Goal: Information Seeking & Learning: Learn about a topic

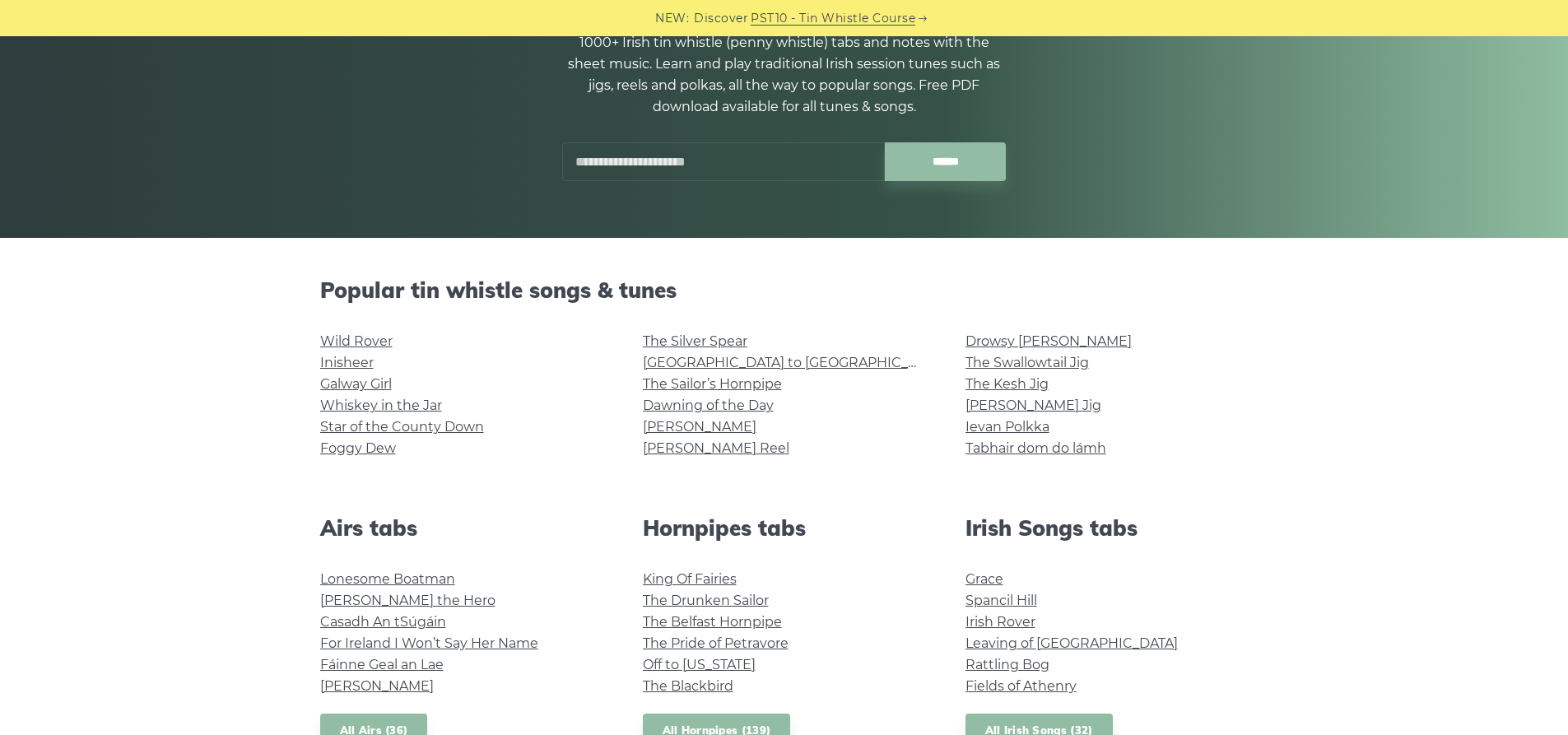
scroll to position [247, 0]
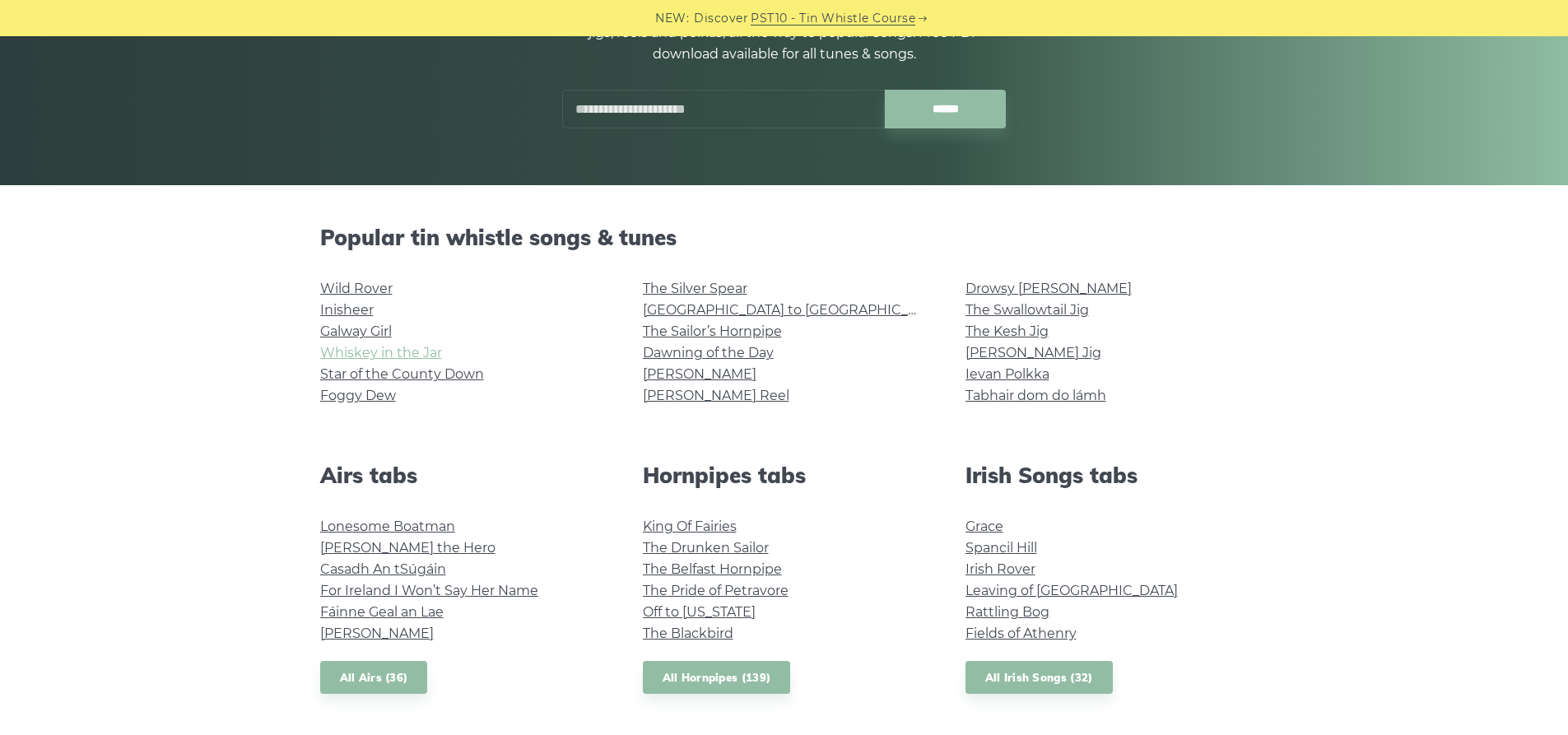
click at [416, 347] on link "Whiskey in the Jar" at bounding box center [381, 353] width 122 height 16
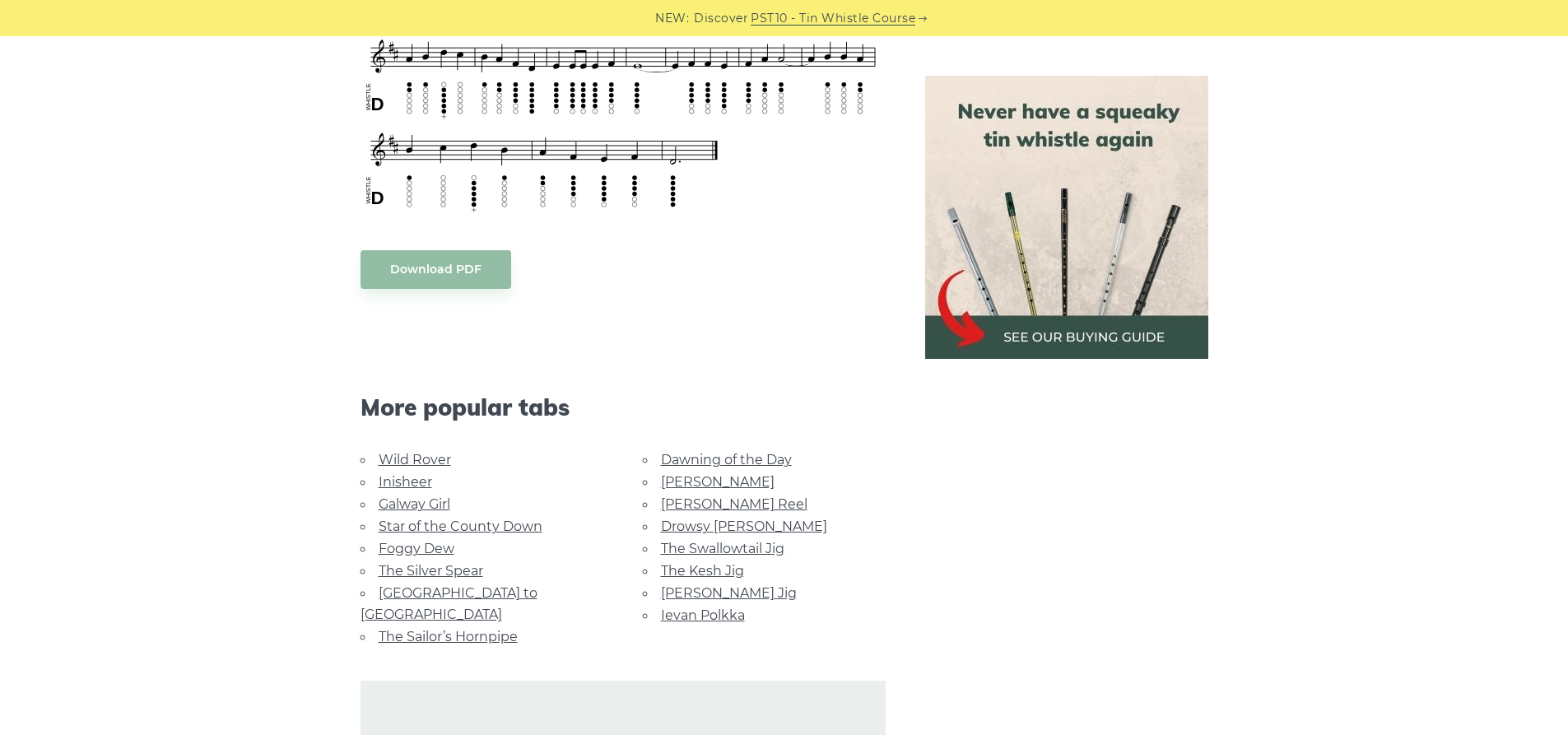
scroll to position [741, 0]
click at [486, 627] on link "The Sailor’s Hornpipe" at bounding box center [448, 634] width 139 height 16
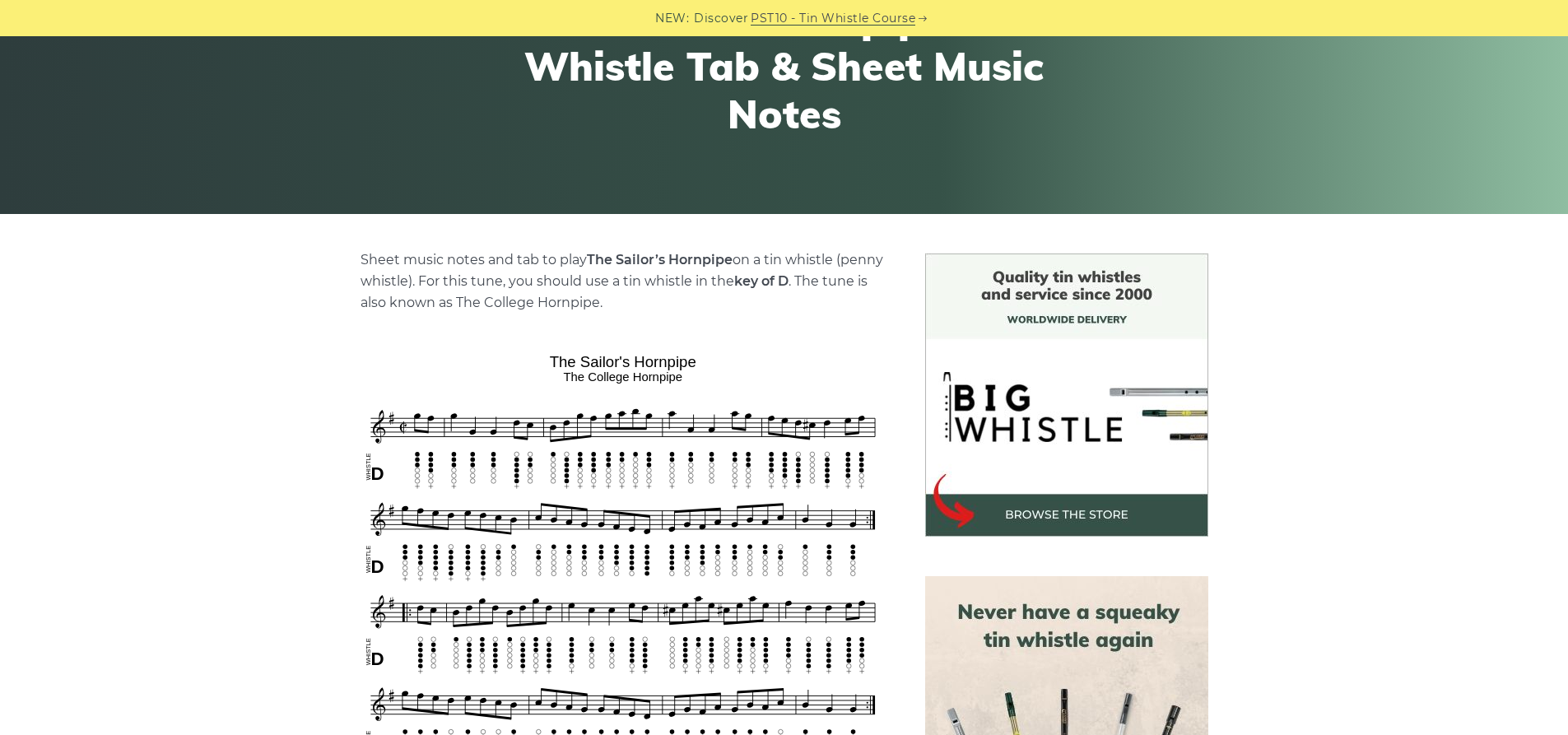
scroll to position [247, 0]
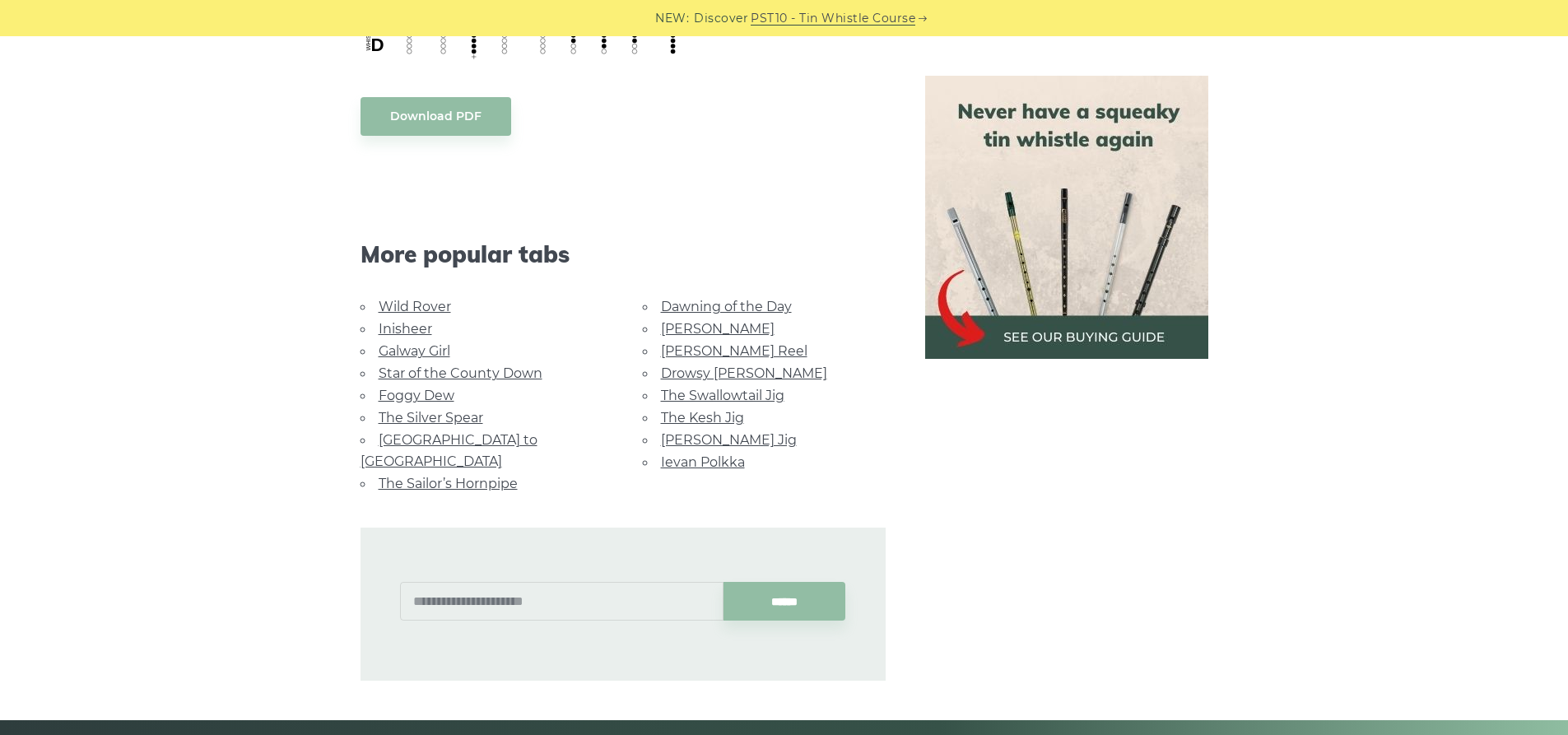
scroll to position [906, 0]
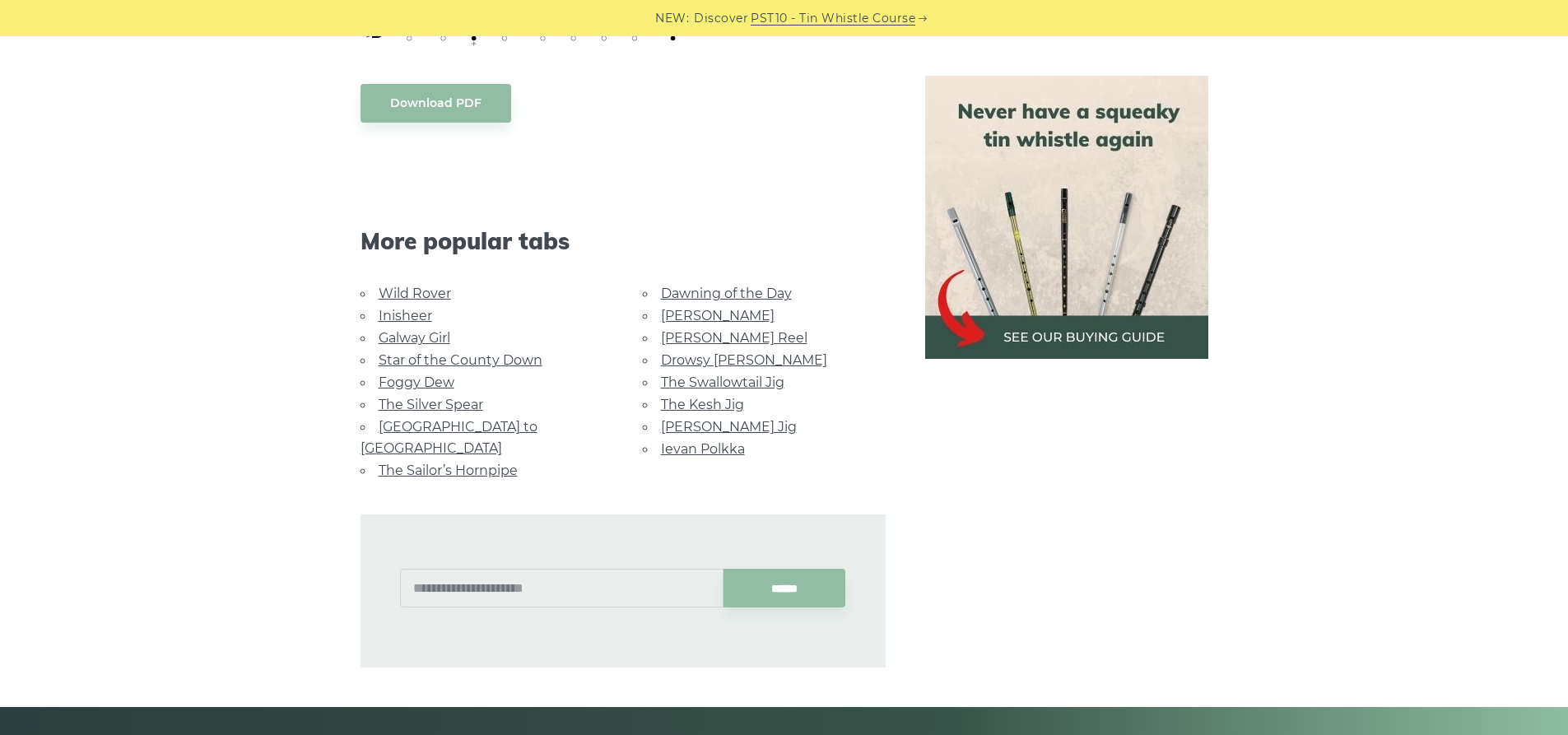
click at [702, 402] on link "The Kesh Jig" at bounding box center [702, 404] width 83 height 16
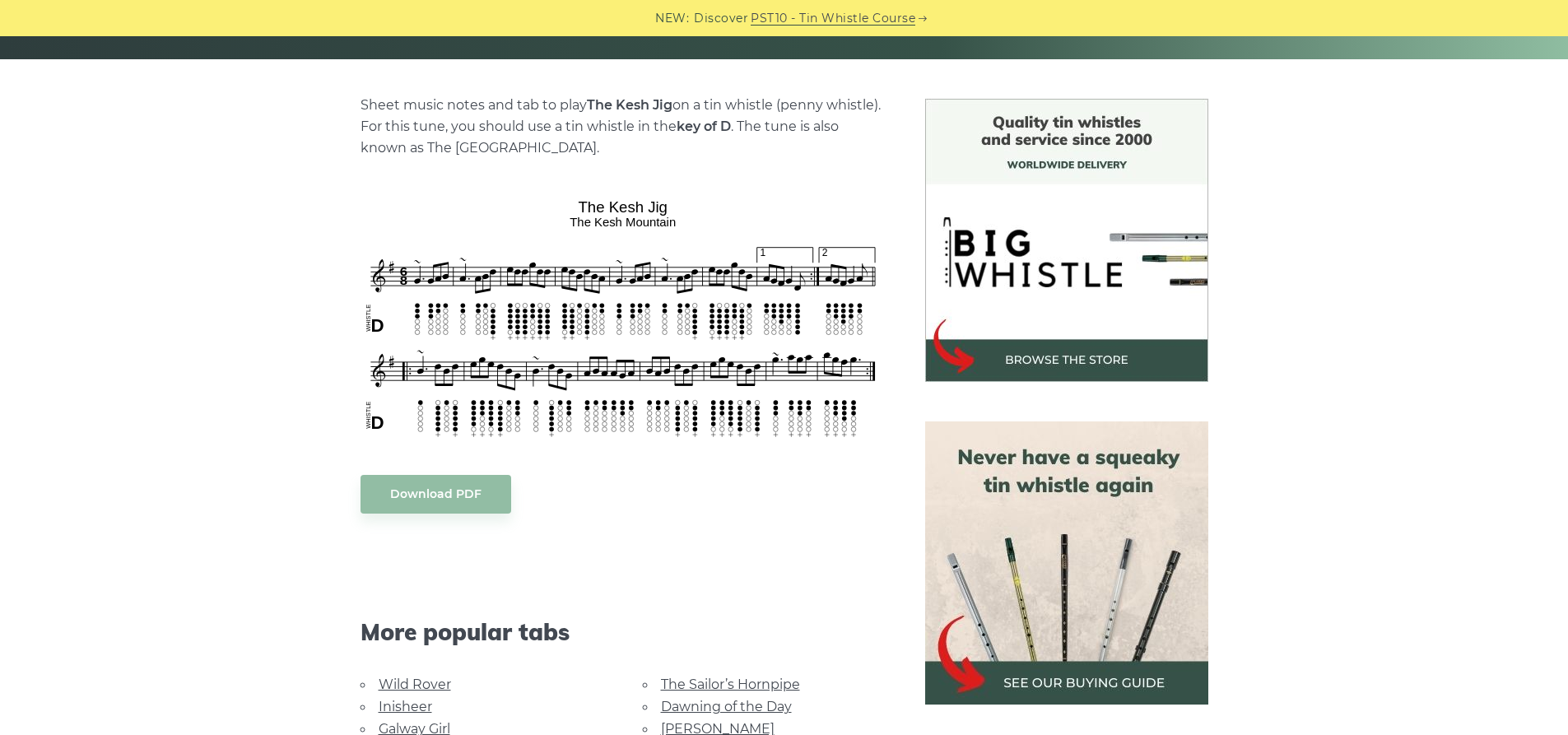
scroll to position [411, 0]
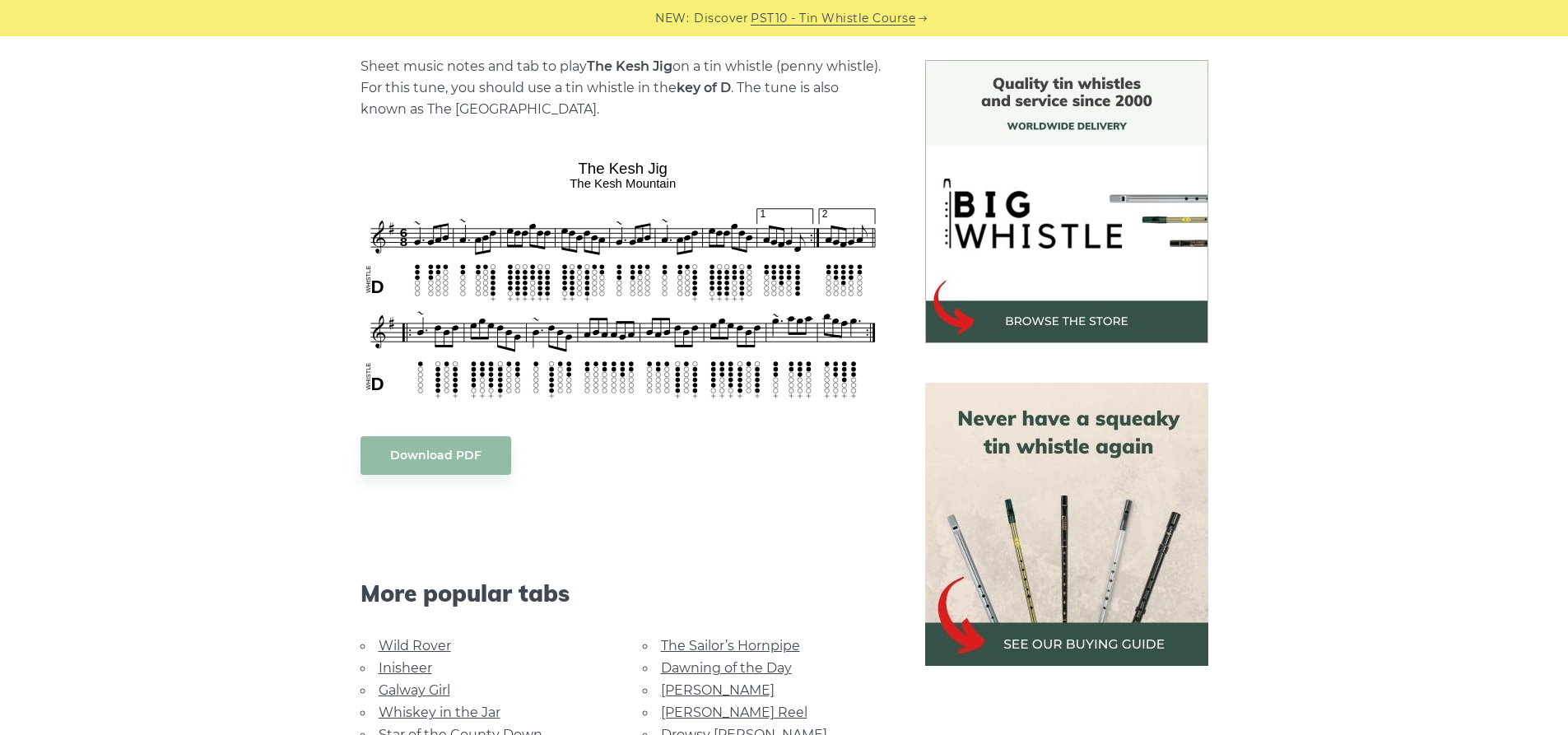
click at [714, 651] on link "The Sailor’s Hornpipe" at bounding box center [730, 645] width 139 height 16
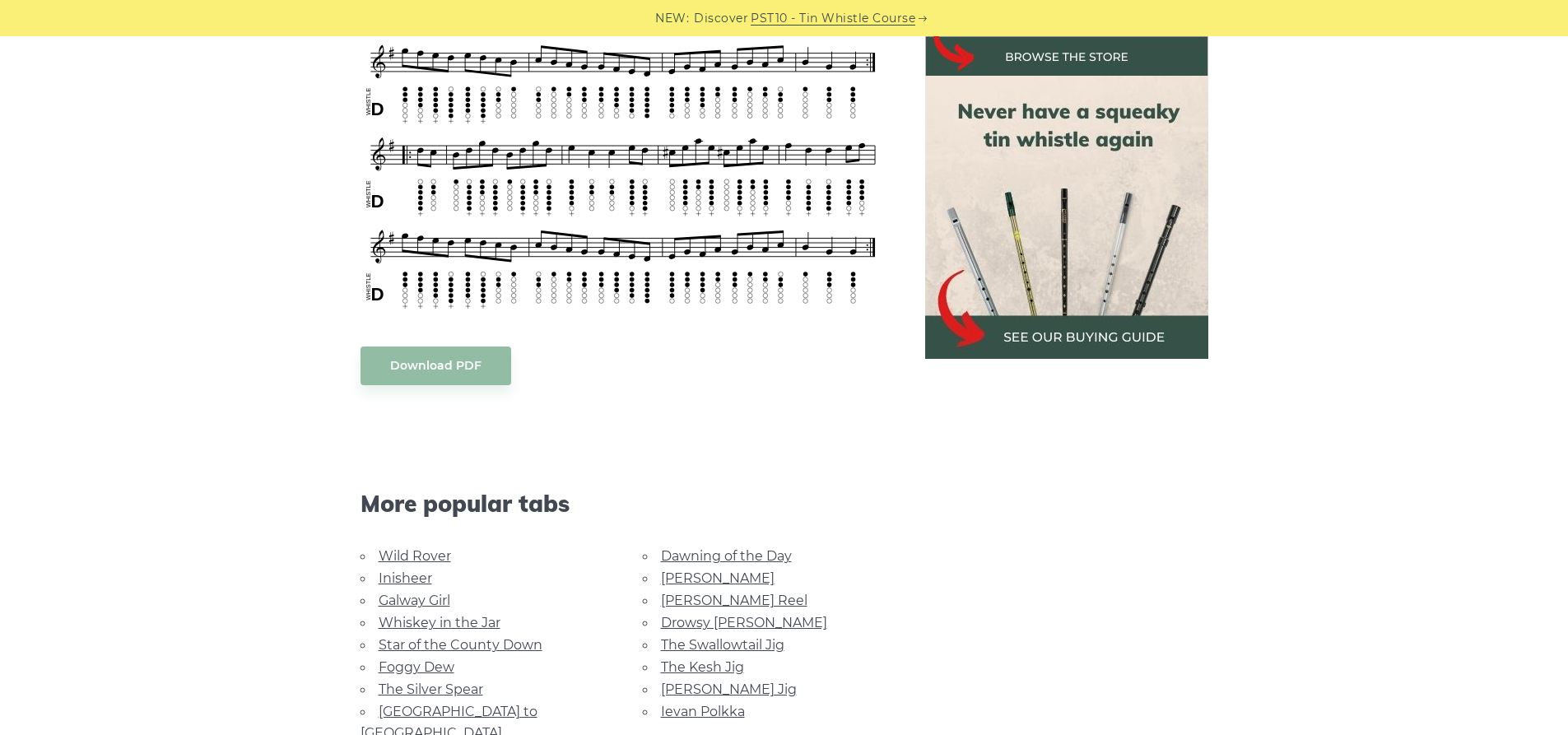
scroll to position [906, 0]
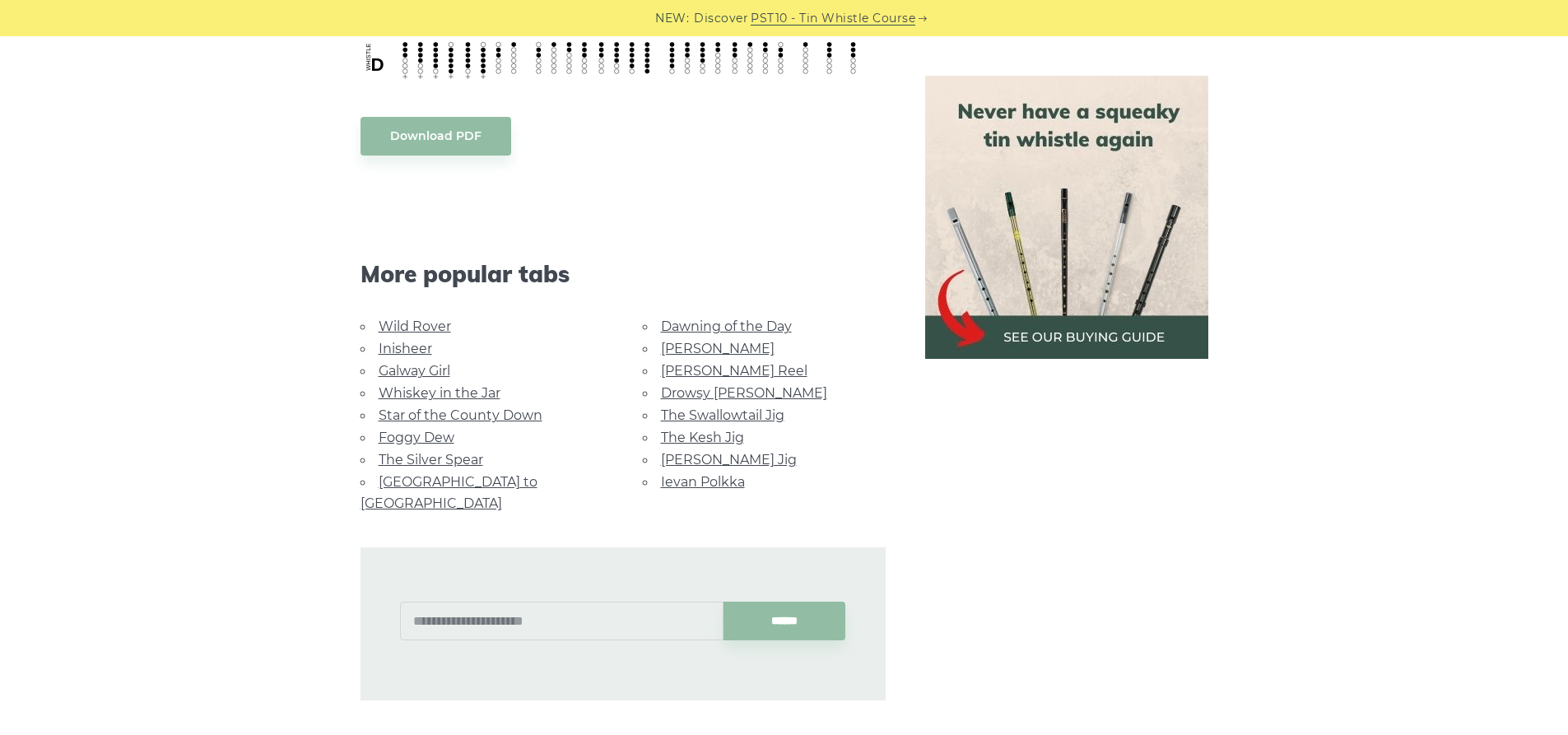
click at [692, 390] on link "Drowsy [PERSON_NAME]" at bounding box center [744, 393] width 166 height 16
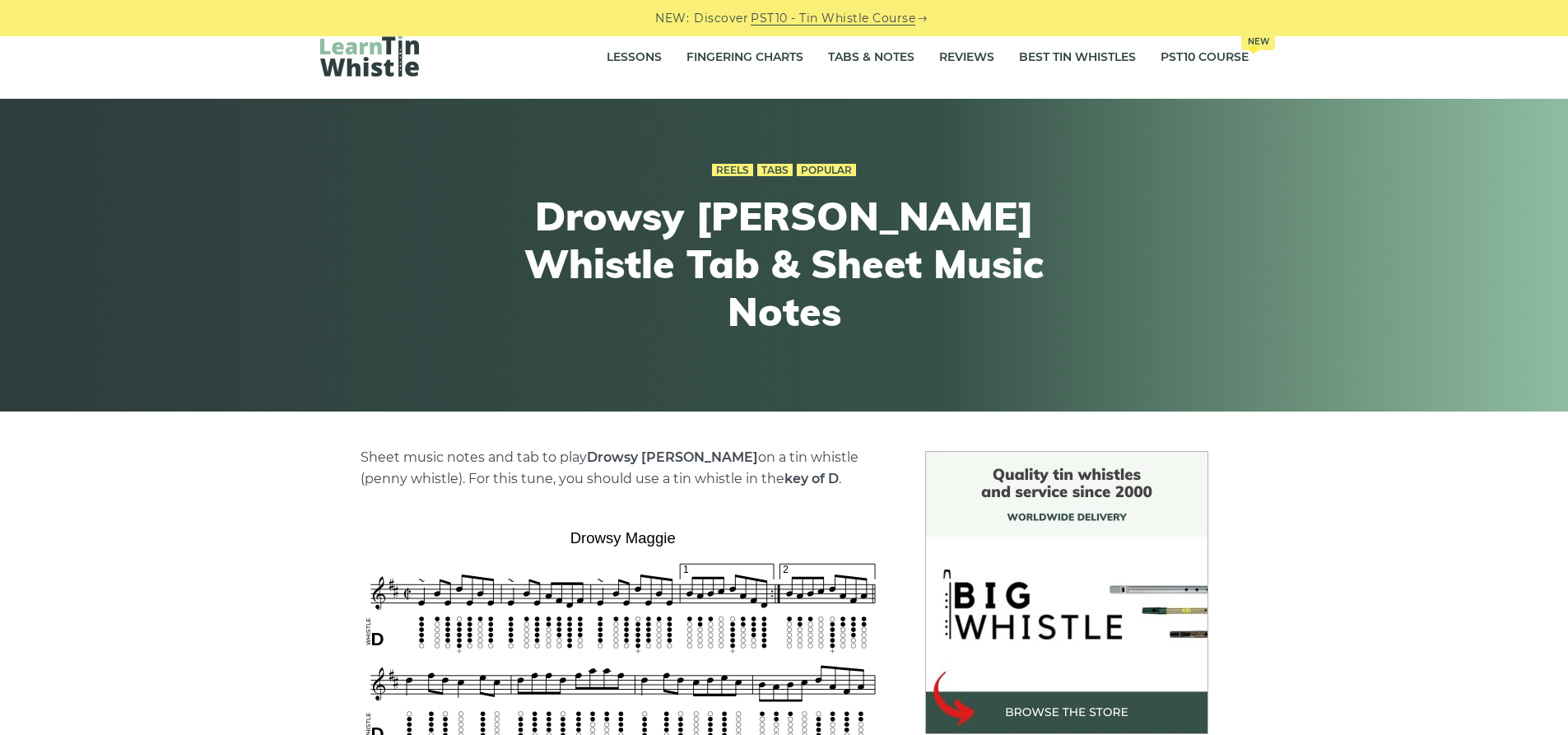
scroll to position [164, 0]
